Goal: Entertainment & Leisure: Browse casually

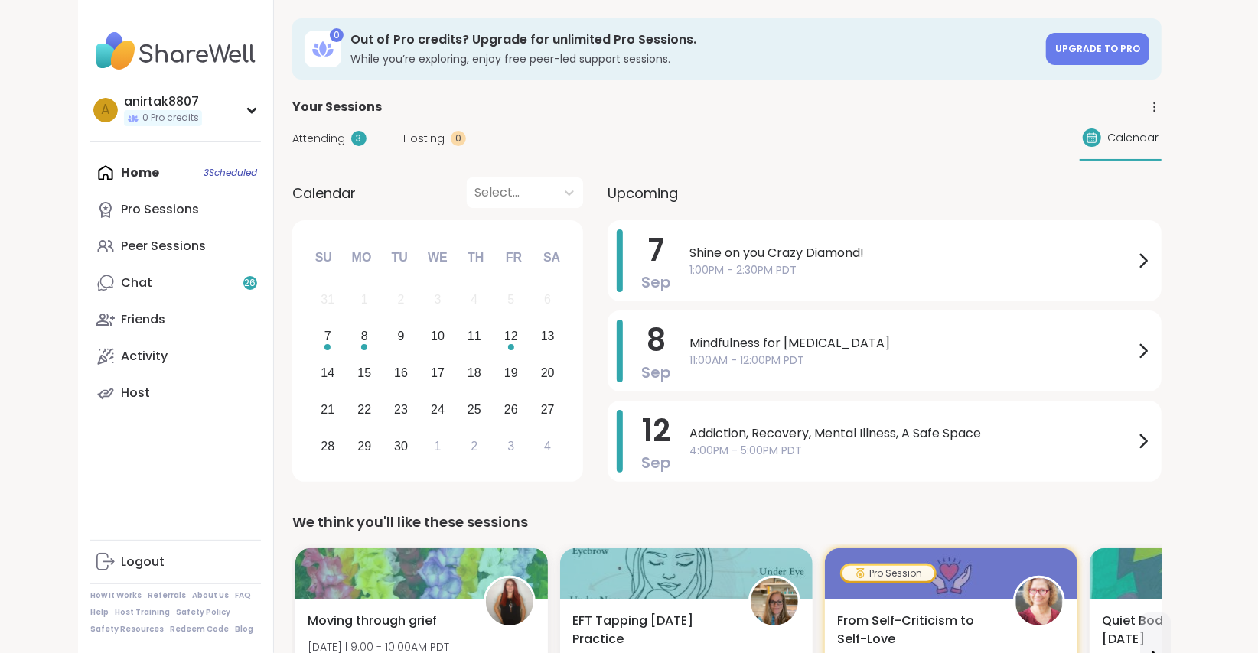
click at [143, 171] on div "Home 3 Scheduled Pro Sessions Peer Sessions Chat 26 Friends Activity Host" at bounding box center [175, 283] width 171 height 257
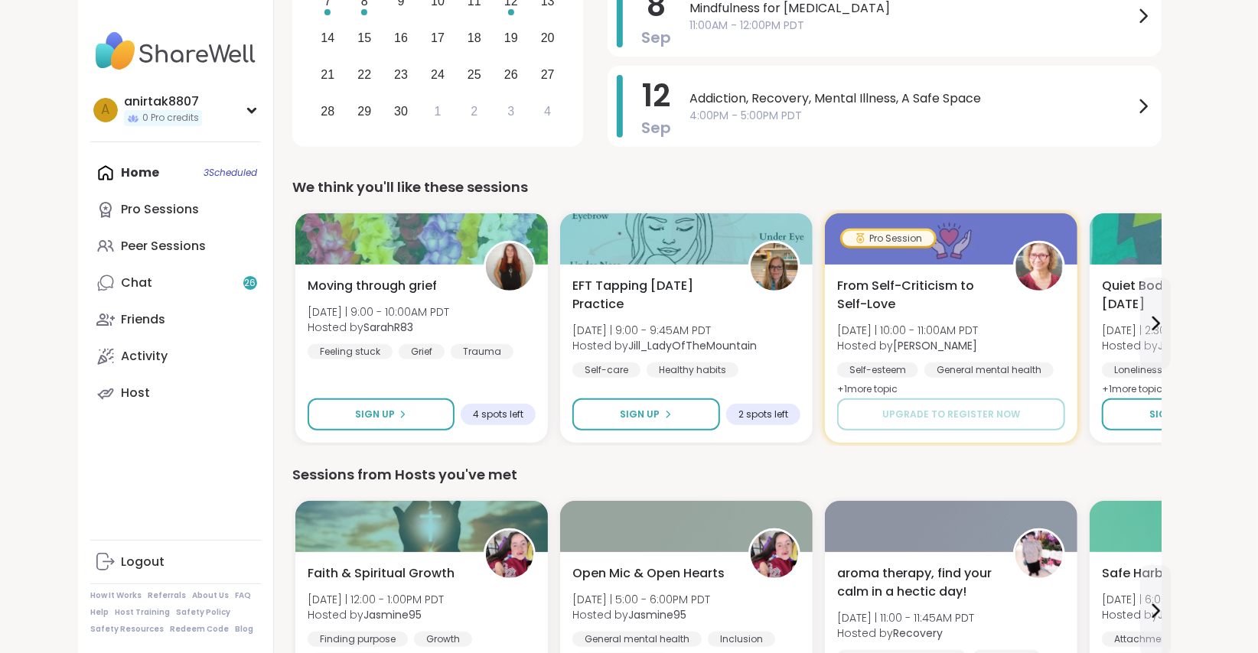
scroll to position [334, 0]
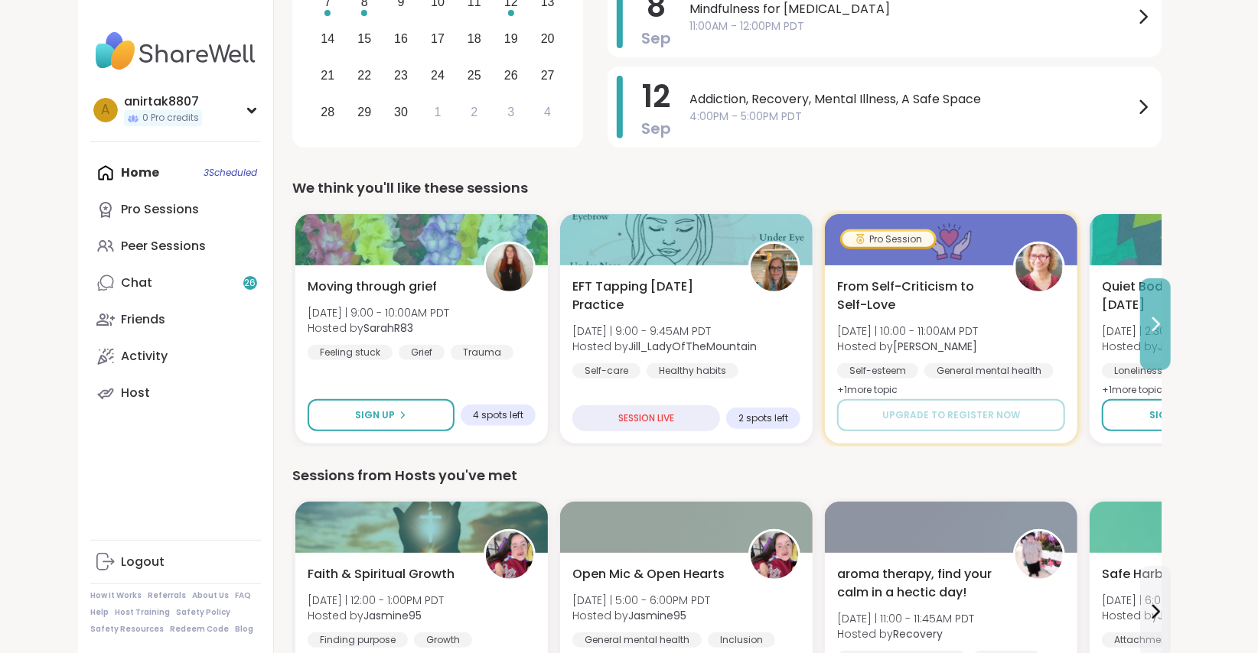
click at [1159, 334] on button at bounding box center [1155, 325] width 31 height 92
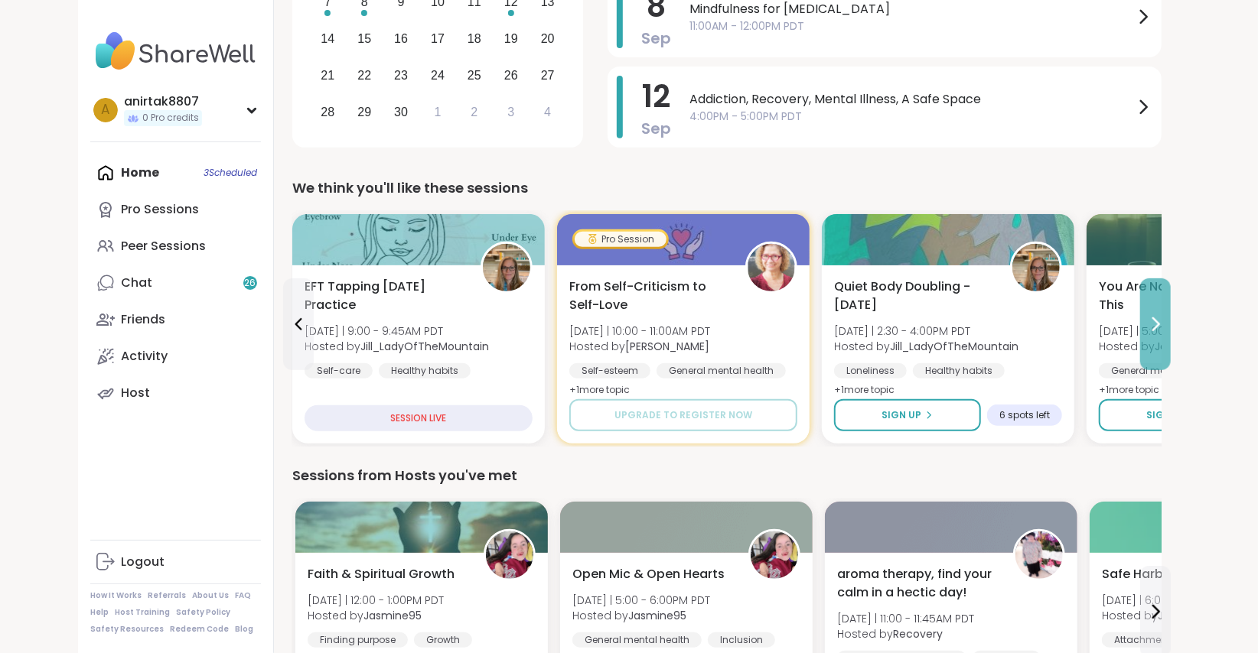
click at [1159, 334] on button at bounding box center [1155, 325] width 31 height 92
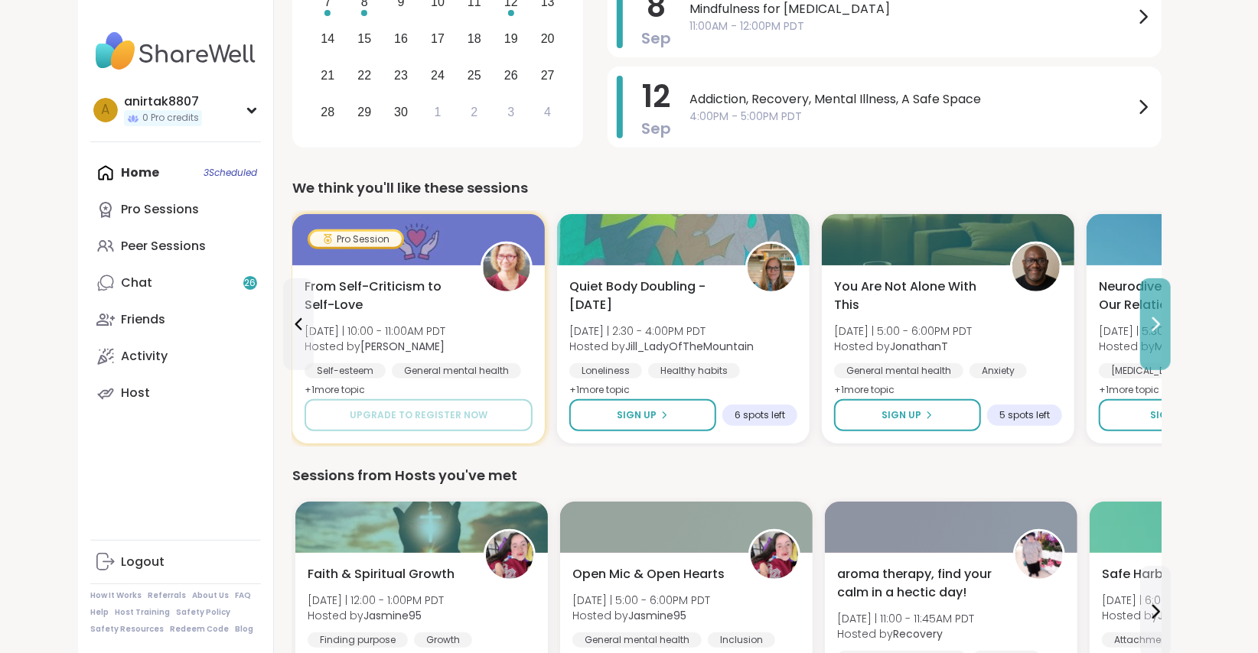
click at [1159, 334] on button at bounding box center [1155, 325] width 31 height 92
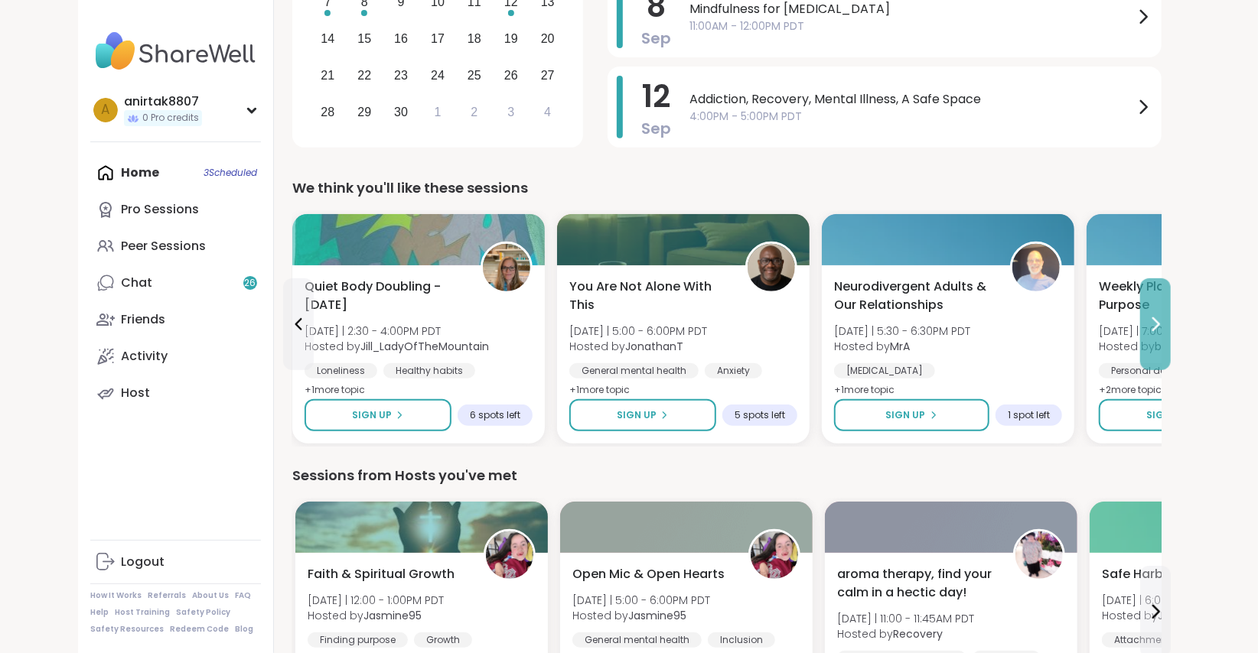
click at [1159, 334] on button at bounding box center [1155, 325] width 31 height 92
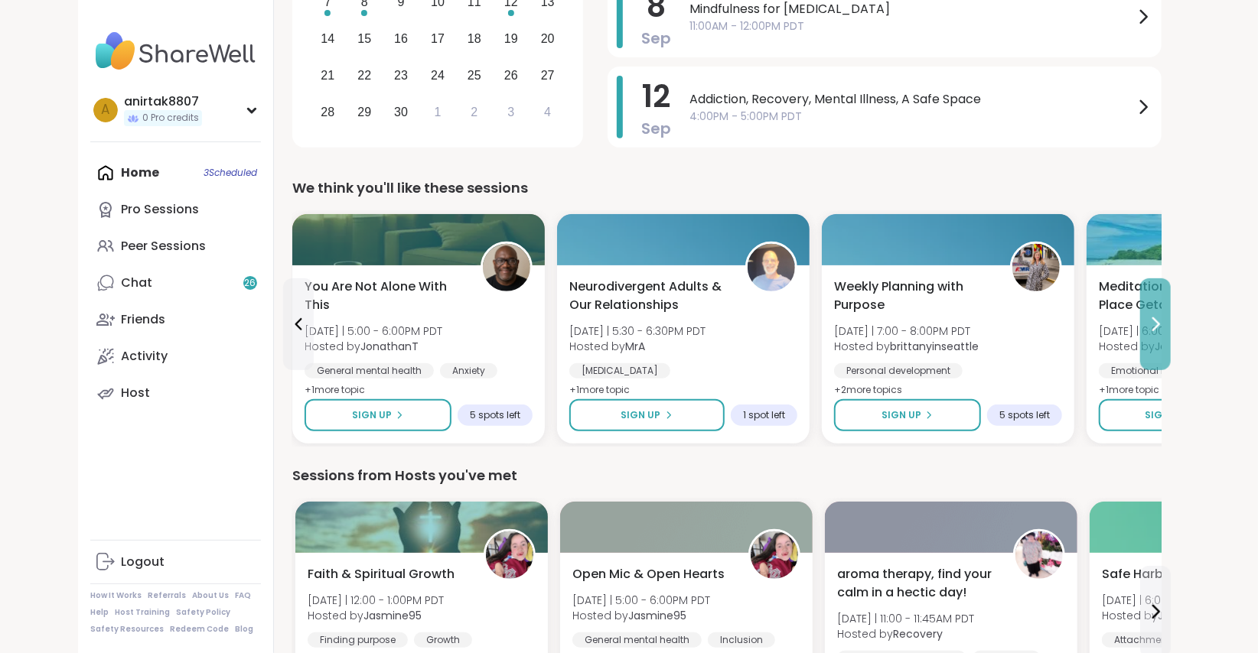
scroll to position [152, 0]
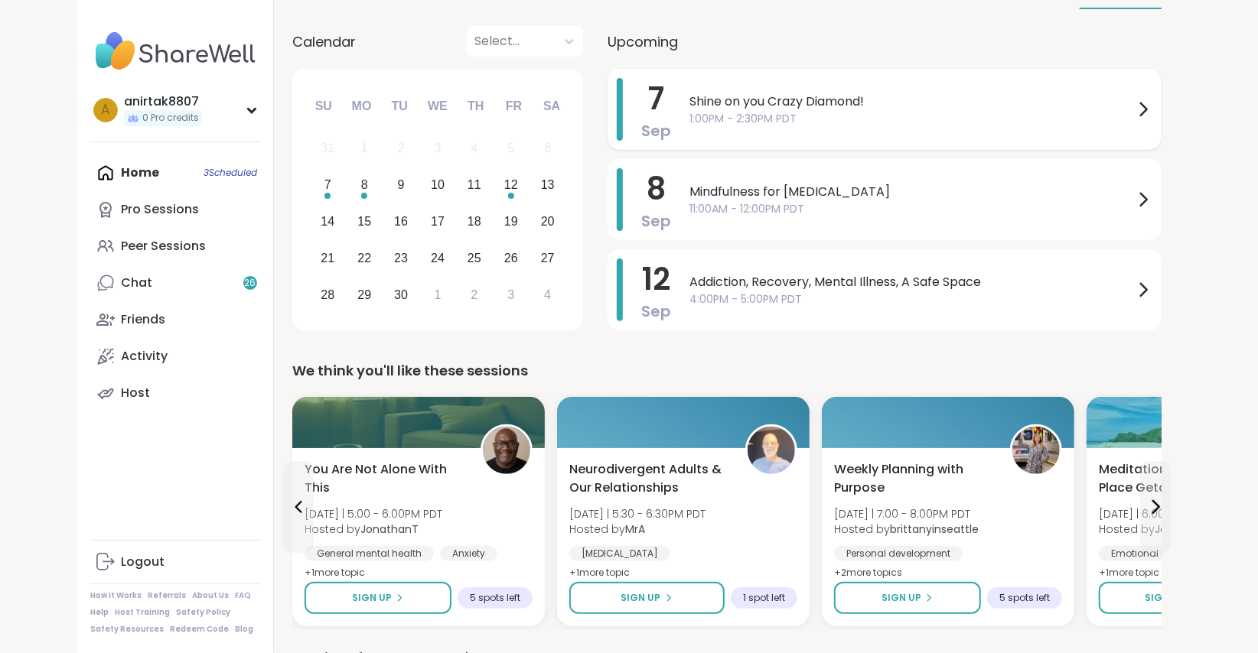
click at [960, 124] on span "1:00PM - 2:30PM PDT" at bounding box center [911, 119] width 445 height 16
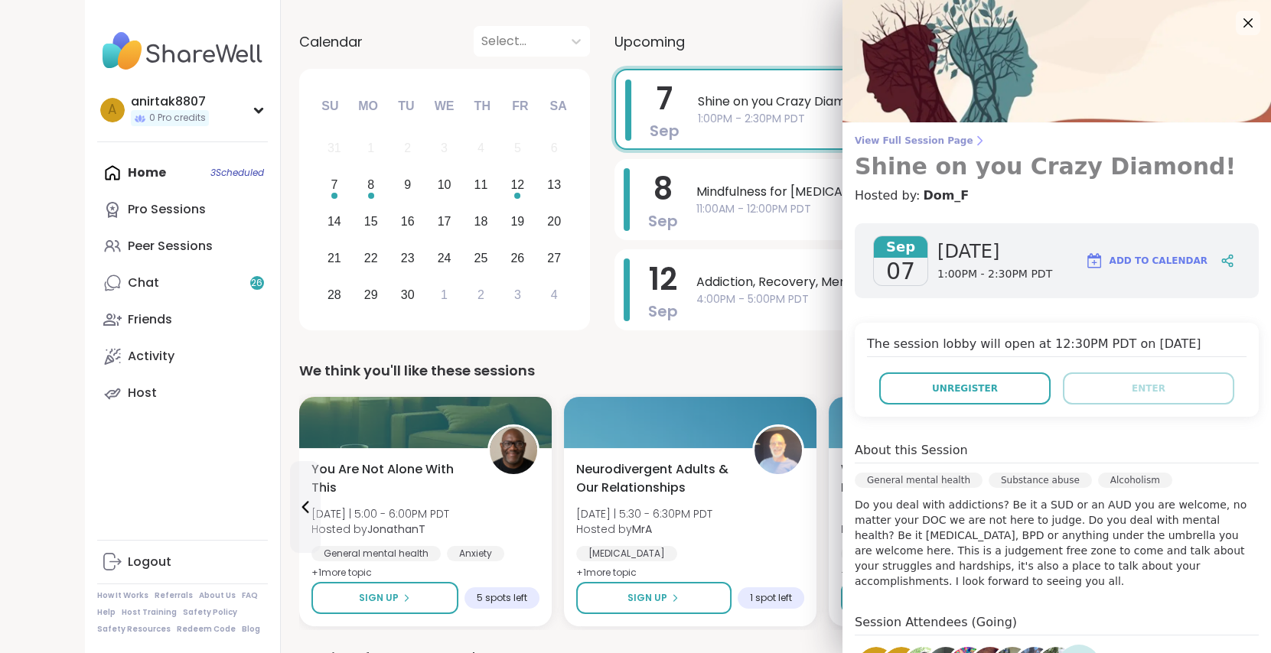
click at [888, 139] on span "View Full Session Page" at bounding box center [1057, 141] width 404 height 12
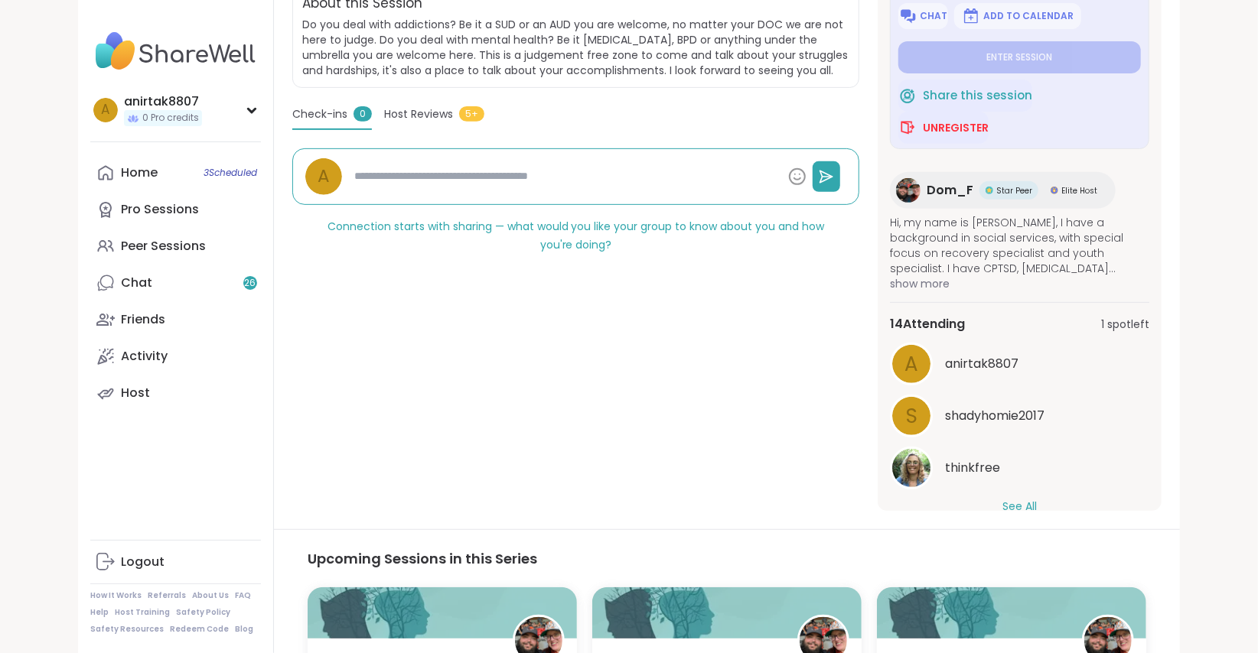
scroll to position [393, 0]
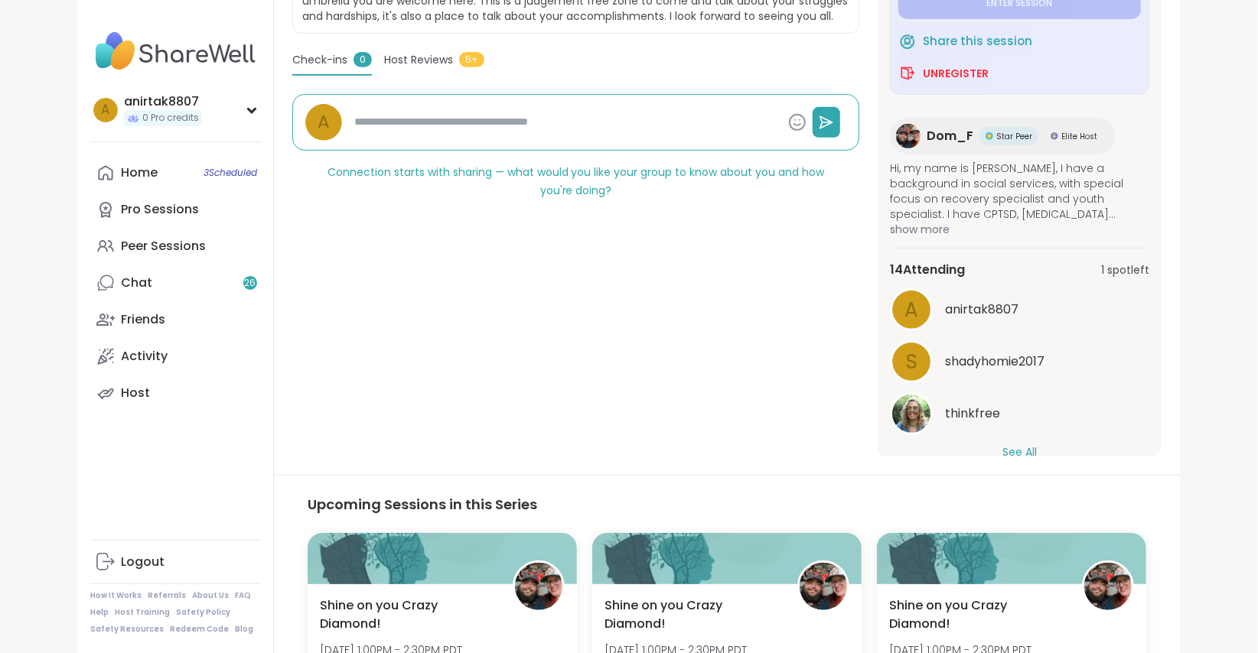
click at [1015, 451] on button "See All" at bounding box center [1019, 453] width 34 height 16
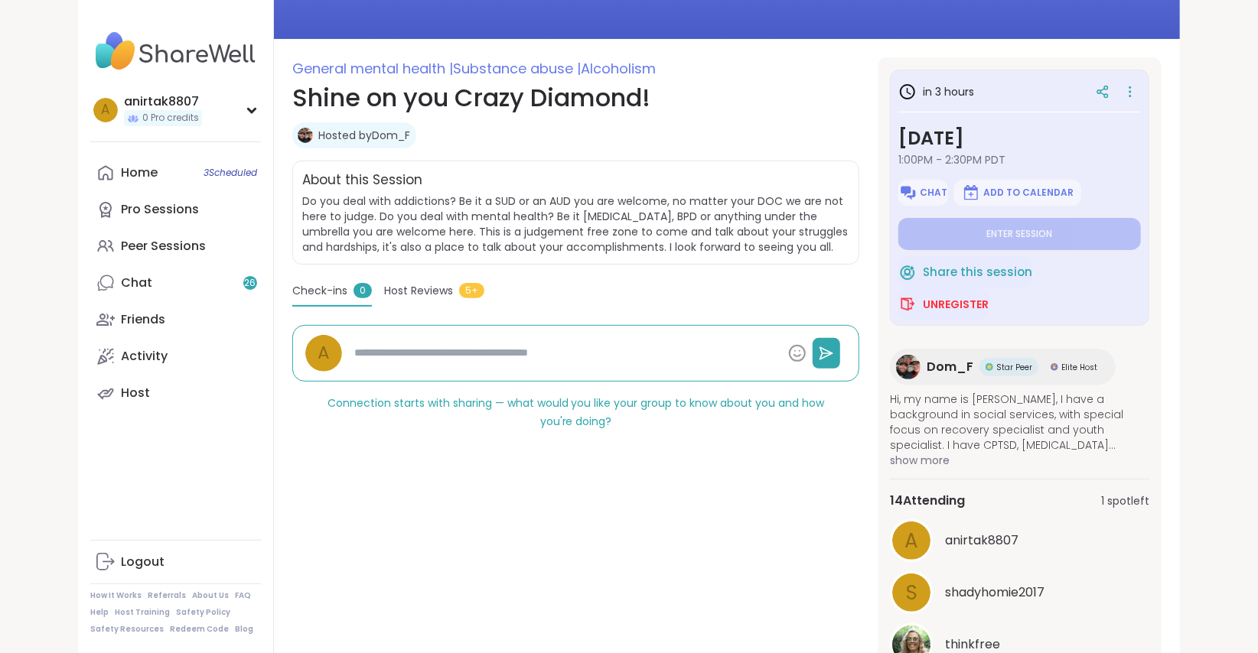
scroll to position [0, 0]
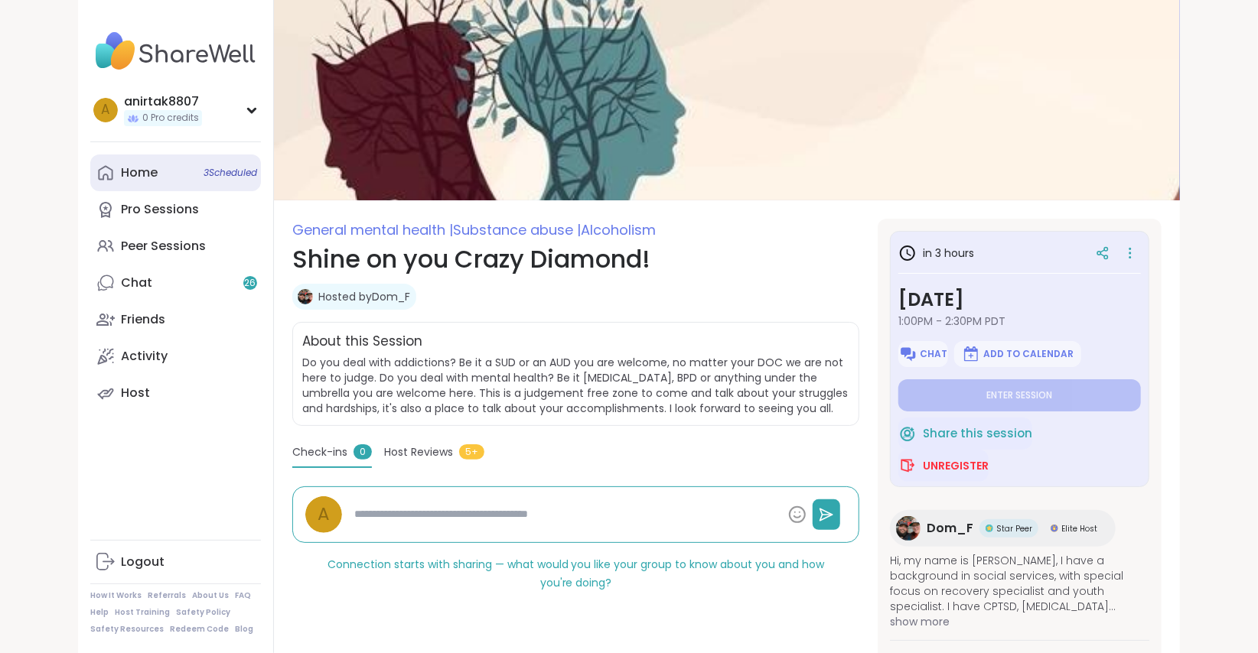
click at [138, 171] on div "Home 3 Scheduled" at bounding box center [139, 173] width 37 height 17
type textarea "*"
